Goal: Task Accomplishment & Management: Use online tool/utility

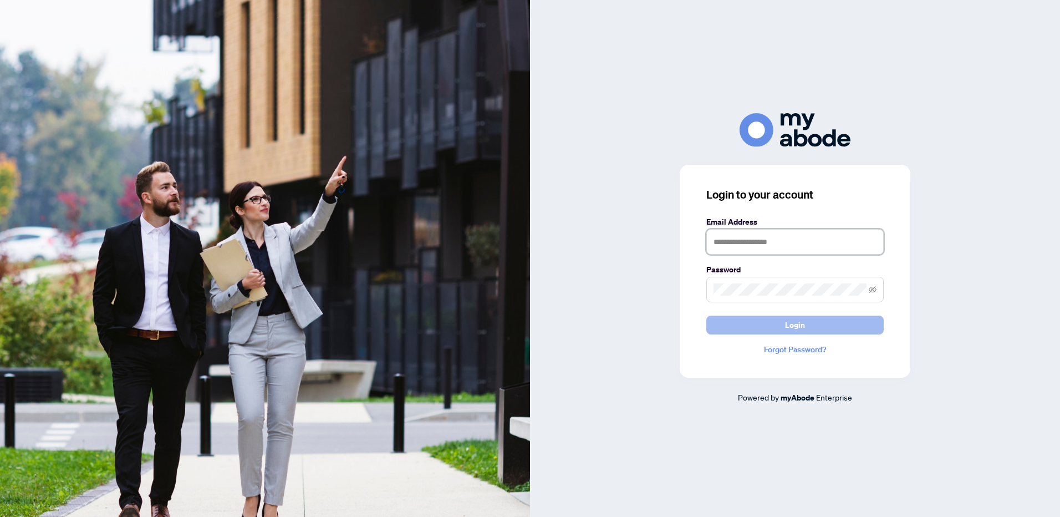
type input "**********"
click at [790, 328] on span "Login" at bounding box center [795, 325] width 20 height 18
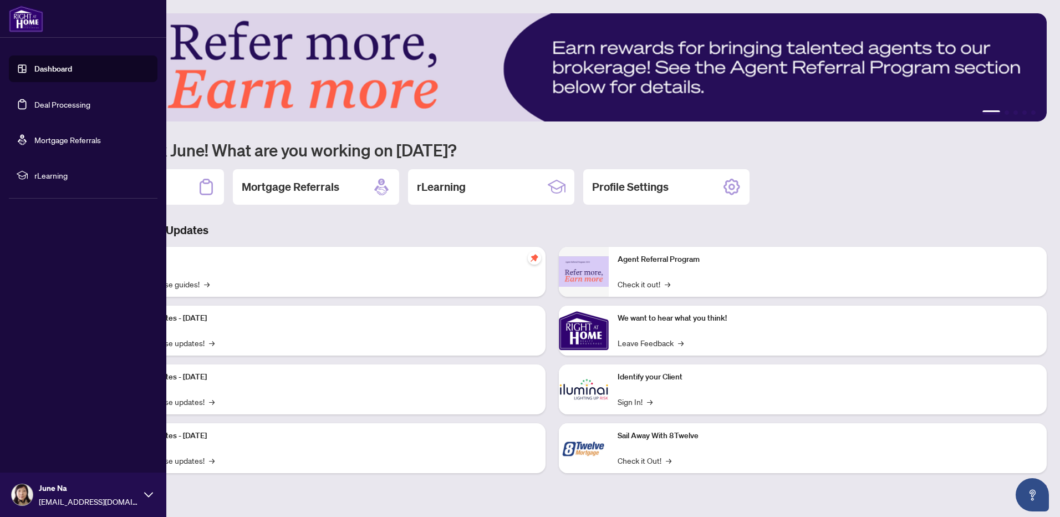
click at [68, 103] on link "Deal Processing" at bounding box center [62, 104] width 56 height 10
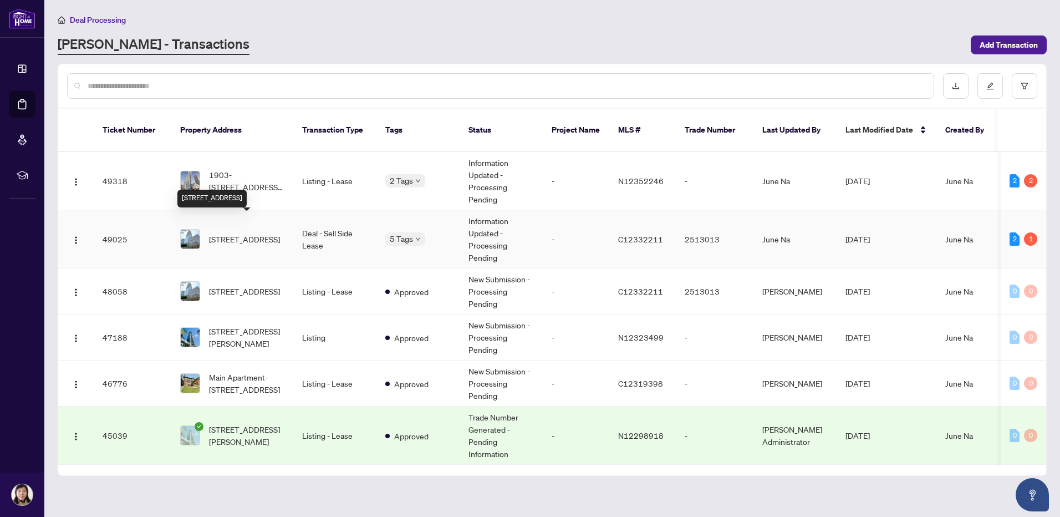
click at [216, 233] on span "[STREET_ADDRESS]" at bounding box center [244, 239] width 71 height 12
